Goal: Contribute content: Add original content to the website for others to see

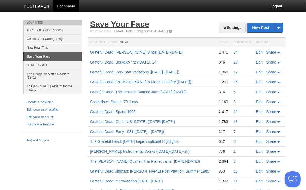
click at [107, 24] on link "Save Your Face" at bounding box center [119, 24] width 59 height 9
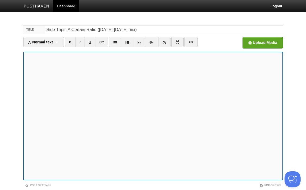
scroll to position [36, 0]
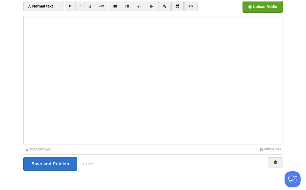
click at [35, 148] on link "Post Settings" at bounding box center [38, 149] width 26 height 3
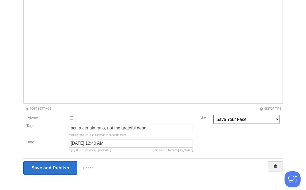
scroll to position [80, 0]
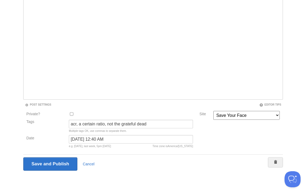
click at [70, 113] on input "Private?" at bounding box center [71, 113] width 3 height 3
checkbox input "true"
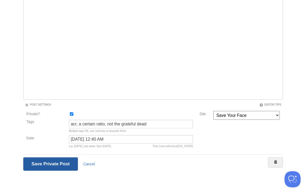
click at [43, 162] on input "Save and Publish" at bounding box center [50, 163] width 55 height 13
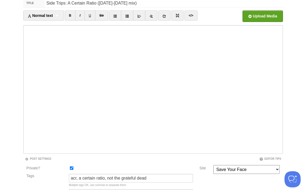
scroll to position [20, 0]
